Goal: Navigation & Orientation: Find specific page/section

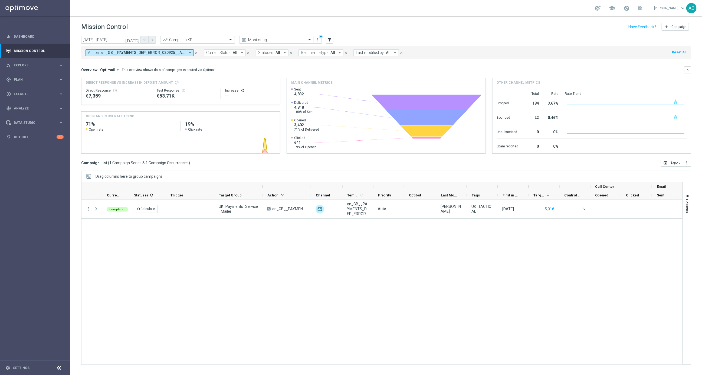
scroll to position [24, 0]
